Goal: Transaction & Acquisition: Purchase product/service

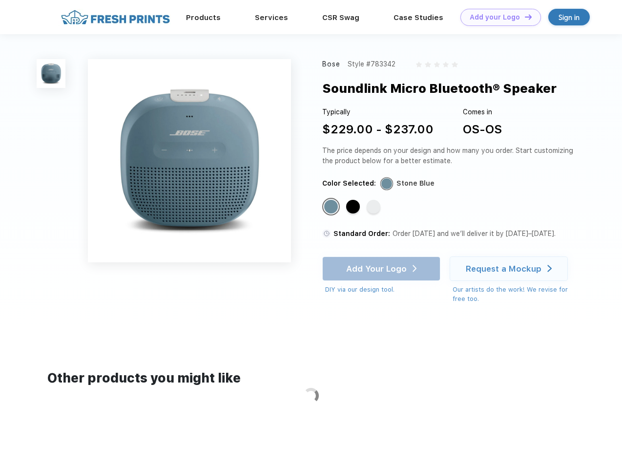
click at [497, 17] on link "Add your Logo Design Tool" at bounding box center [501, 17] width 81 height 17
click at [0, 0] on div "Design Tool" at bounding box center [0, 0] width 0 height 0
click at [524, 17] on link "Add your Logo Design Tool" at bounding box center [501, 17] width 81 height 17
click at [51, 73] on img at bounding box center [51, 73] width 29 height 29
click at [332, 207] on div "Standard Color" at bounding box center [331, 207] width 14 height 14
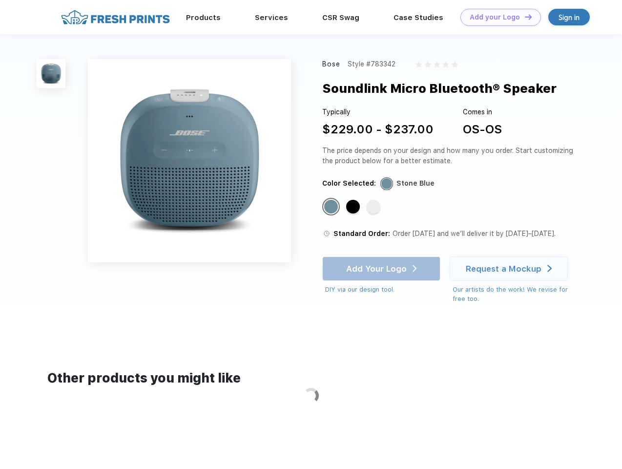
click at [354, 207] on div "Standard Color" at bounding box center [353, 207] width 14 height 14
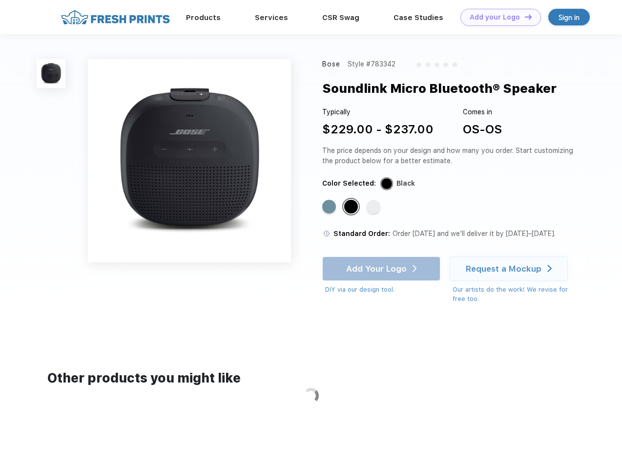
click at [375, 207] on div "Standard Color" at bounding box center [374, 207] width 14 height 14
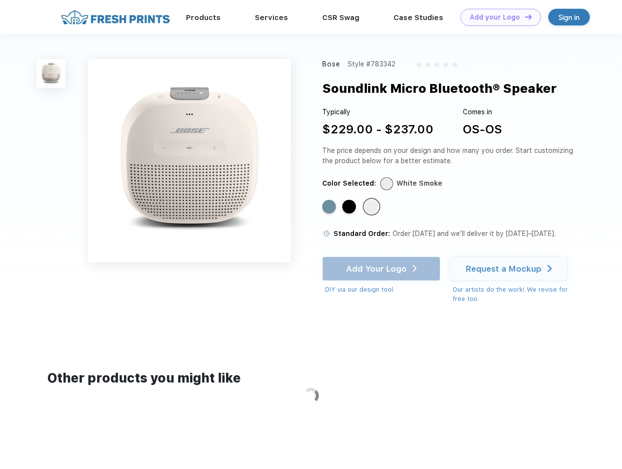
click at [383, 269] on div "Add Your Logo DIY via our design tool. Ah shoot! This product isn't up in our d…" at bounding box center [381, 276] width 118 height 38
click at [511, 269] on div "Request a Mockup" at bounding box center [504, 269] width 76 height 10
